Goal: Find specific page/section: Find specific page/section

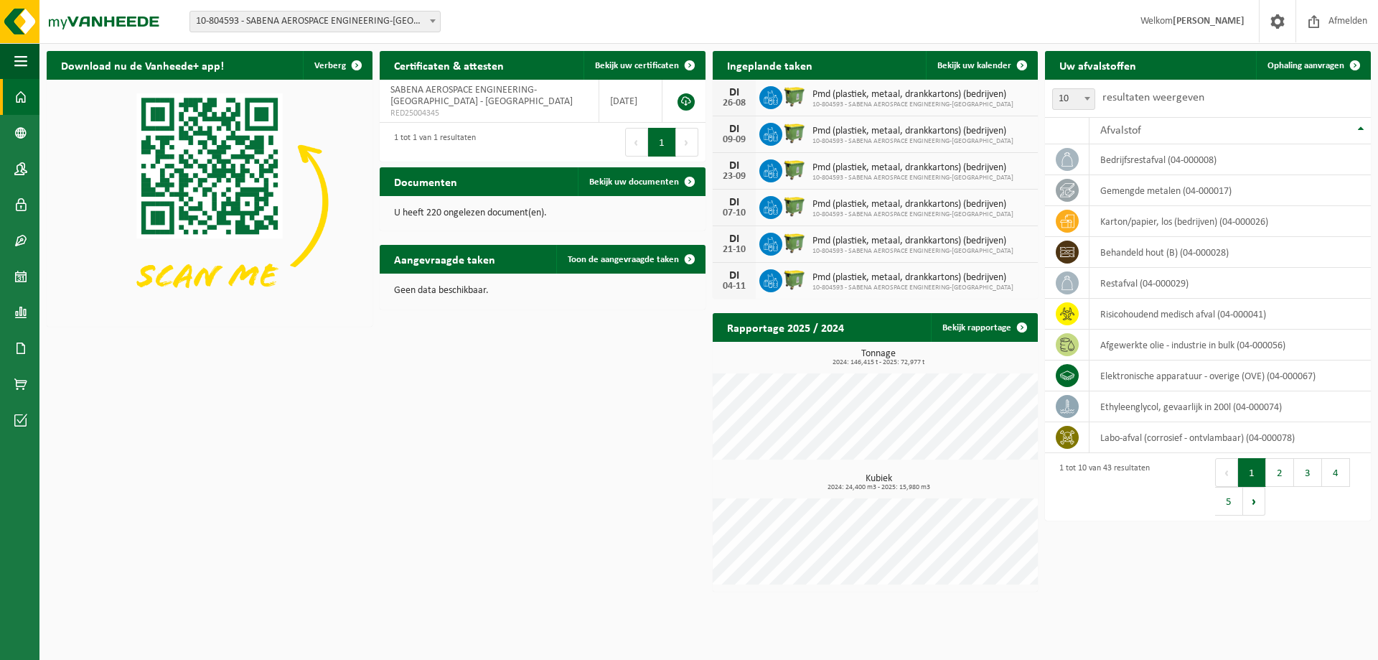
click at [299, 17] on span "10-804593 - SABENA AEROSPACE ENGINEERING-[GEOGRAPHIC_DATA] - [GEOGRAPHIC_DATA]" at bounding box center [315, 21] width 250 height 20
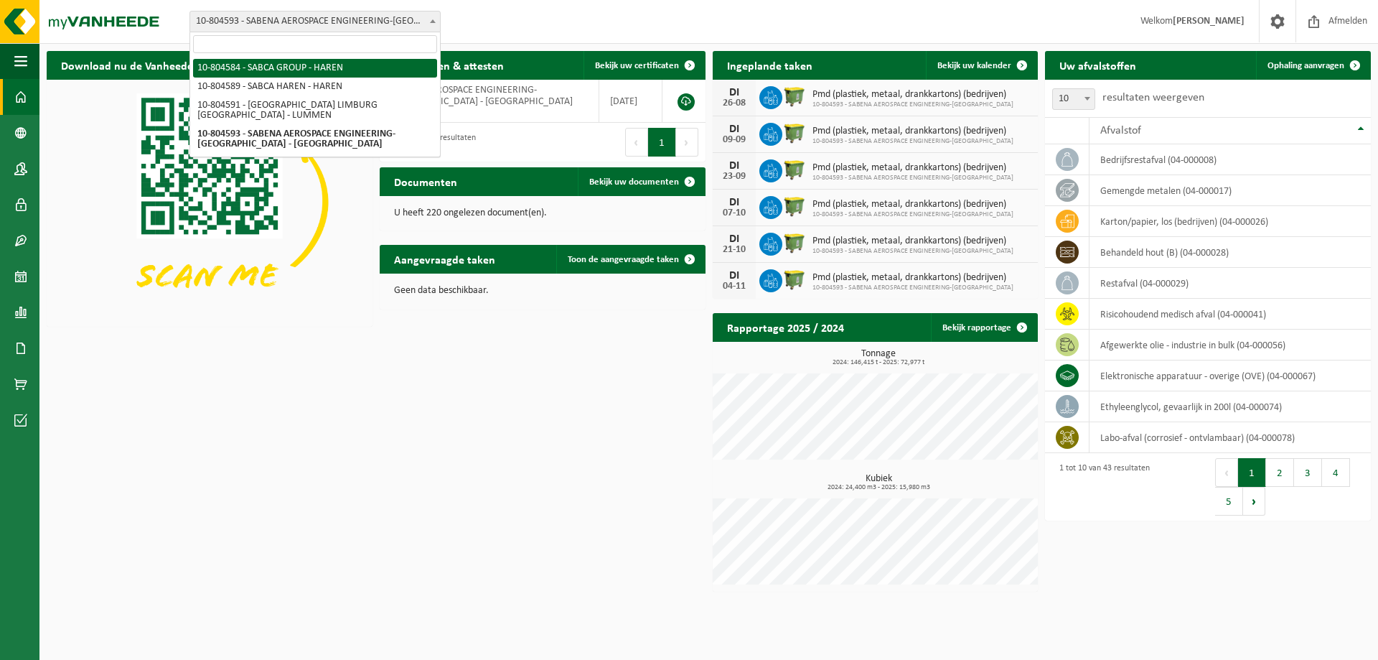
click at [275, 319] on img at bounding box center [210, 202] width 326 height 244
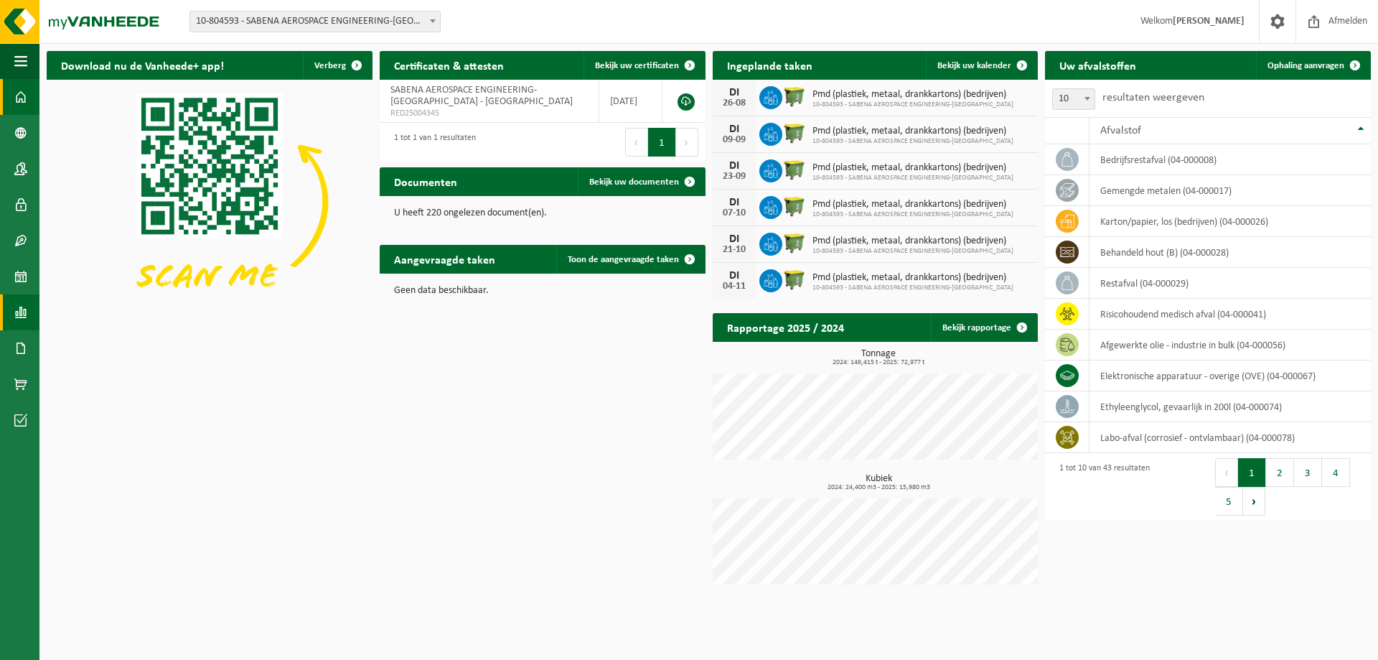
click at [37, 312] on link "Rapportage" at bounding box center [19, 312] width 39 height 36
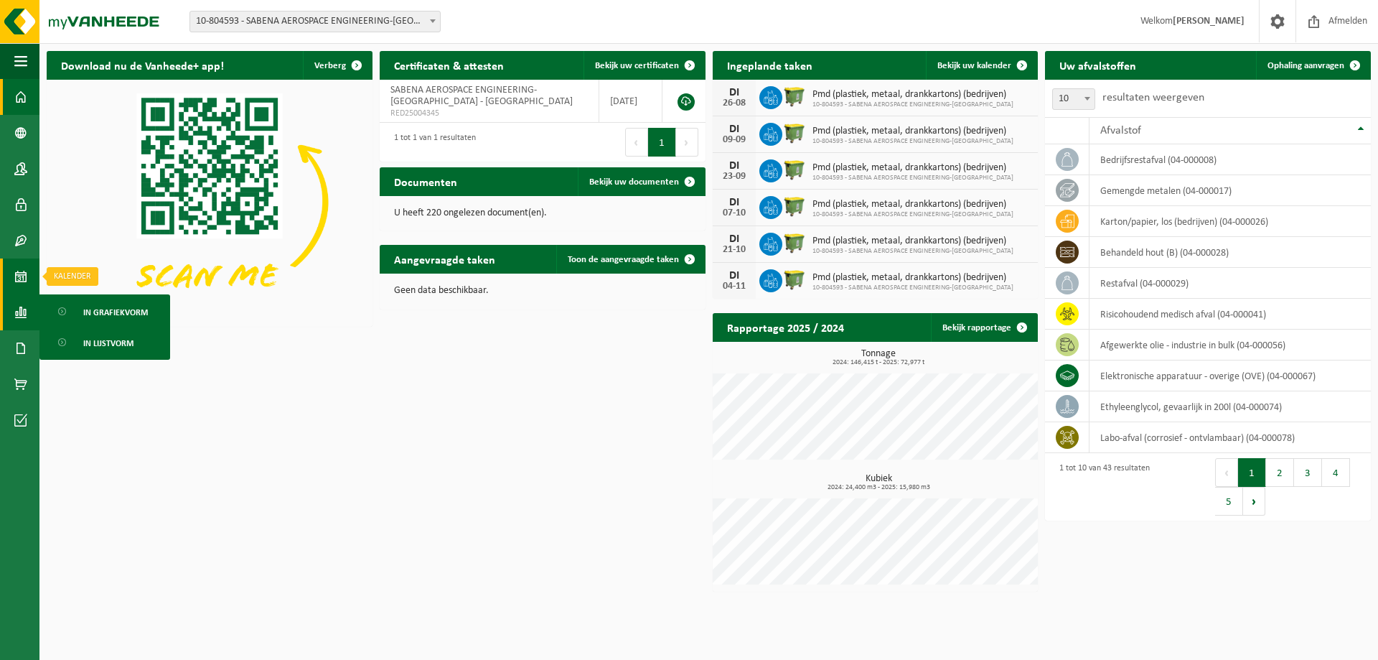
click at [18, 275] on span at bounding box center [20, 276] width 13 height 36
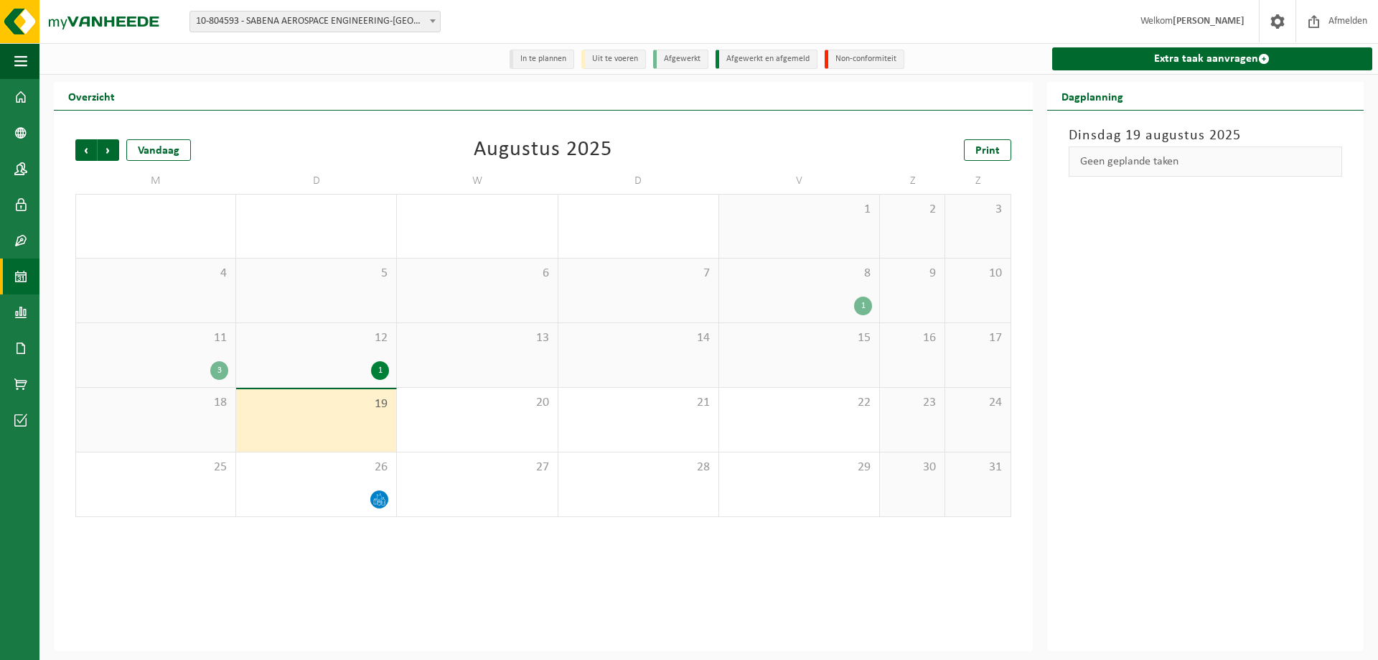
click at [1000, 24] on div "Vestiging: 10-804584 - SABCA GROUP - HAREN 10-804589 - SABCA HAREN - HAREN 10-8…" at bounding box center [689, 22] width 1378 height 44
